Goal: Transaction & Acquisition: Purchase product/service

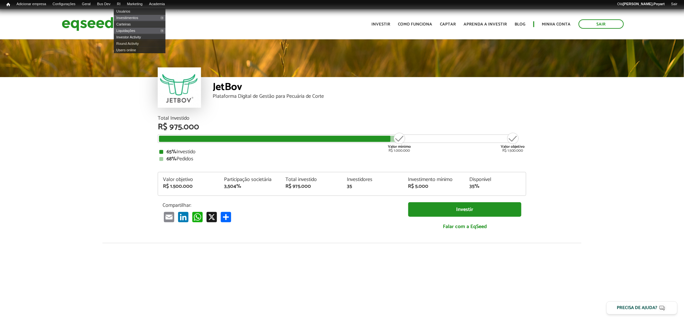
click at [125, 0] on div "Início Índice Adicionar empresa Configurações Busca e metadados URLs alternativ…" at bounding box center [342, 4] width 684 height 9
click at [133, 15] on link "Investimentos" at bounding box center [140, 18] width 52 height 6
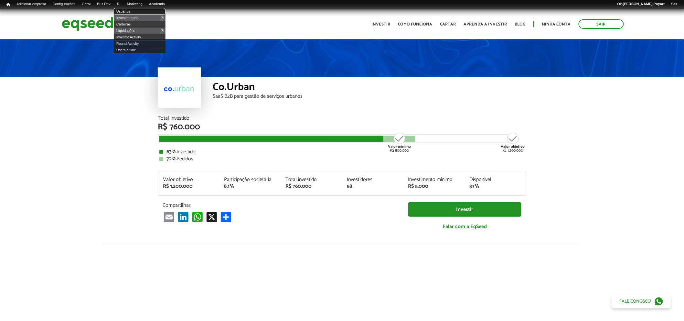
click at [130, 11] on link "Usuários" at bounding box center [140, 11] width 52 height 6
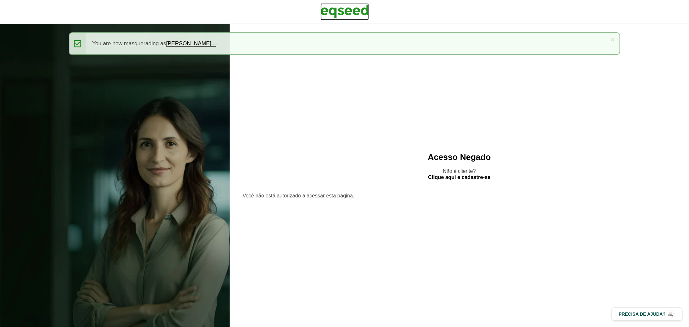
click at [334, 10] on img at bounding box center [344, 11] width 48 height 16
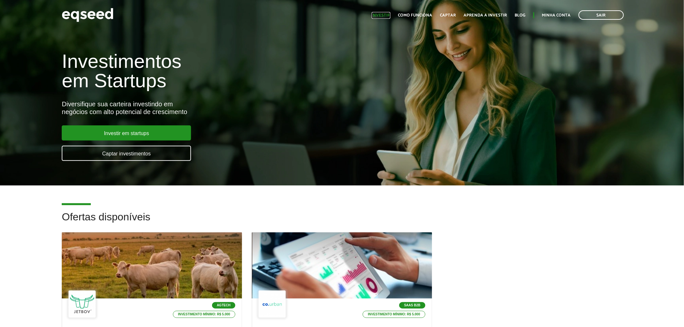
click at [384, 17] on link "Investir" at bounding box center [381, 15] width 19 height 4
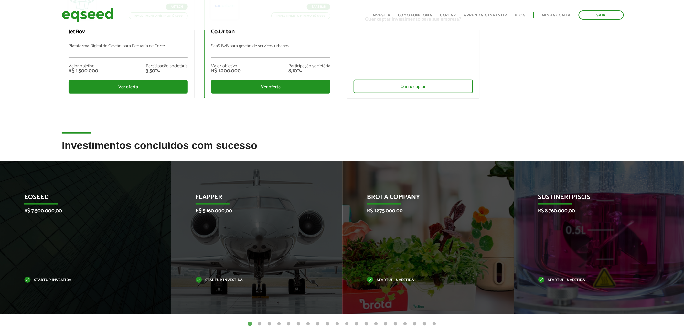
scroll to position [36, 0]
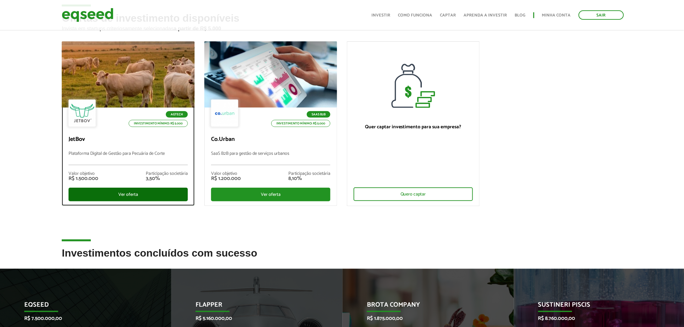
click at [132, 191] on div "Ver oferta" at bounding box center [127, 195] width 119 height 14
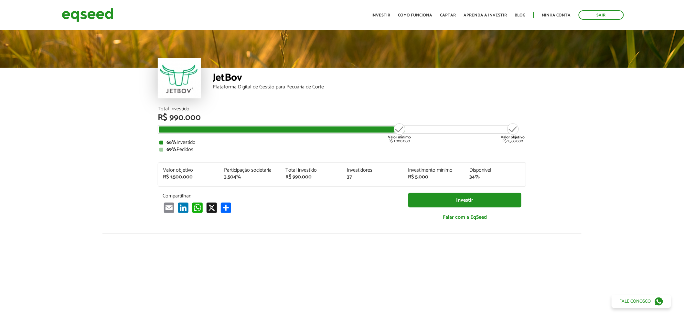
scroll to position [722, 0]
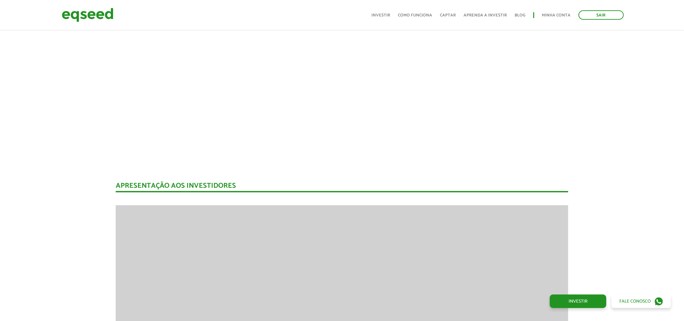
click at [463, 196] on div "Apresentação aos investidores BAIXAR APRESENTAÇÃO" at bounding box center [342, 321] width 453 height 276
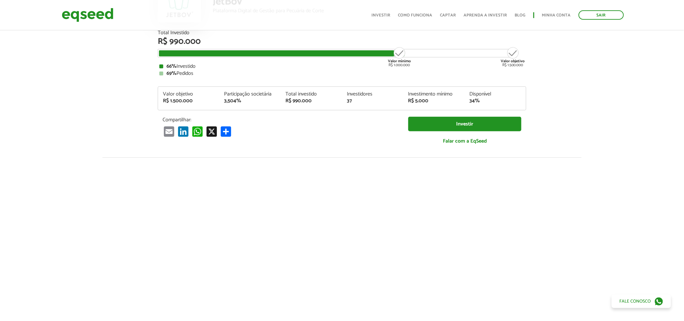
scroll to position [0, 0]
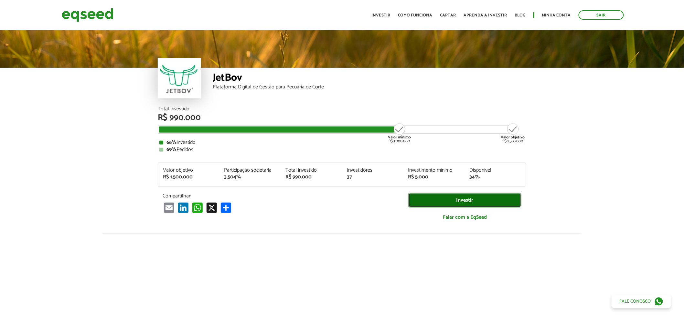
click at [461, 205] on link "Investir" at bounding box center [464, 200] width 113 height 15
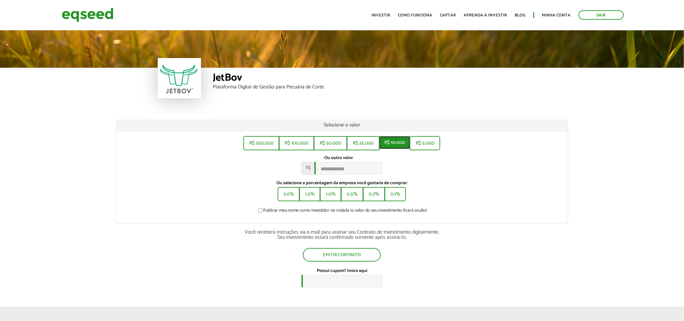
click at [393, 141] on button "R$ 10.000" at bounding box center [394, 142] width 31 height 13
type input "******"
click at [352, 254] on button "Emitir contrato" at bounding box center [341, 254] width 77 height 12
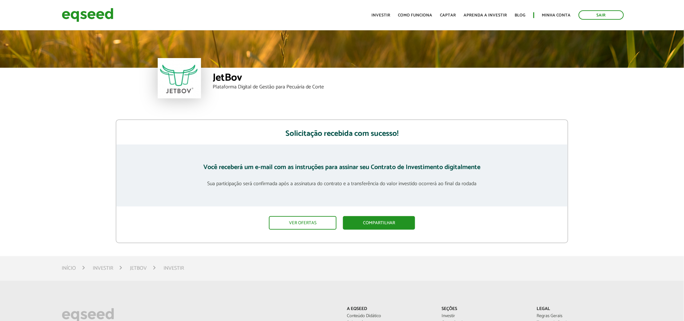
click at [615, 8] on div "Toggle navigation Início Investir Como funciona Captar Aprenda a investir Blog …" at bounding box center [497, 14] width 258 height 17
click at [612, 13] on link "Sair" at bounding box center [600, 14] width 45 height 9
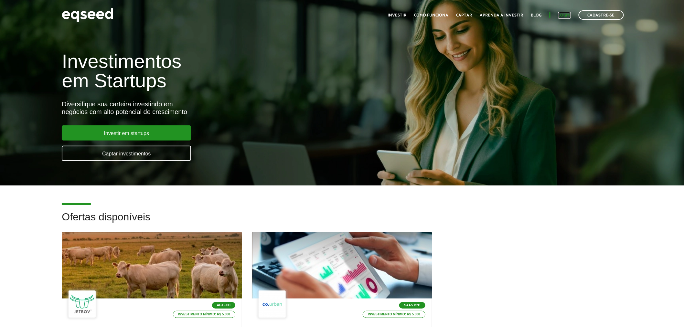
click at [564, 15] on link "Login" at bounding box center [564, 15] width 13 height 4
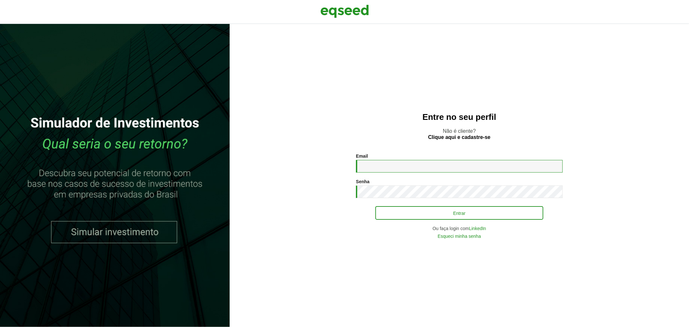
type input "**********"
click at [424, 213] on button "Entrar" at bounding box center [459, 213] width 168 height 12
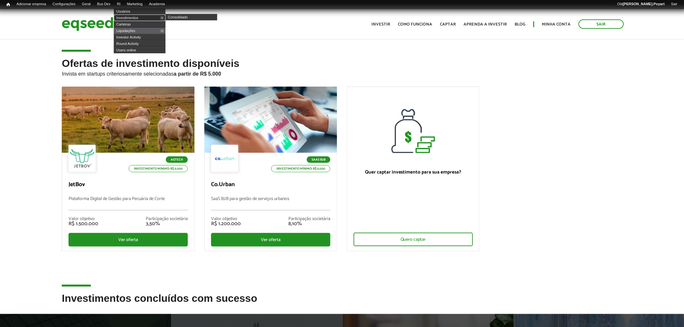
click at [132, 16] on link "Investimentos" at bounding box center [140, 18] width 52 height 6
